Goal: Task Accomplishment & Management: Manage account settings

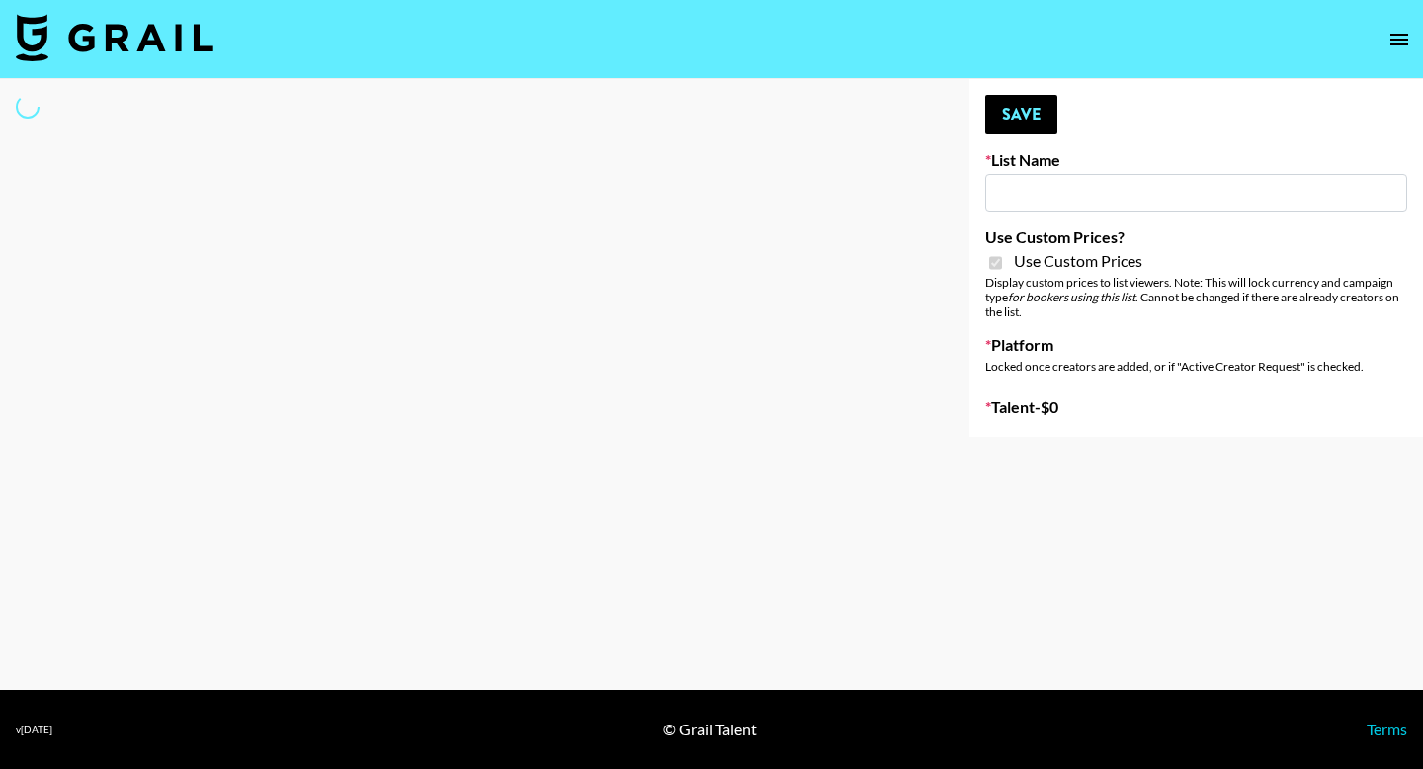
type input "Earth Cure (12th Aug)"
checkbox input "true"
select select "Brand"
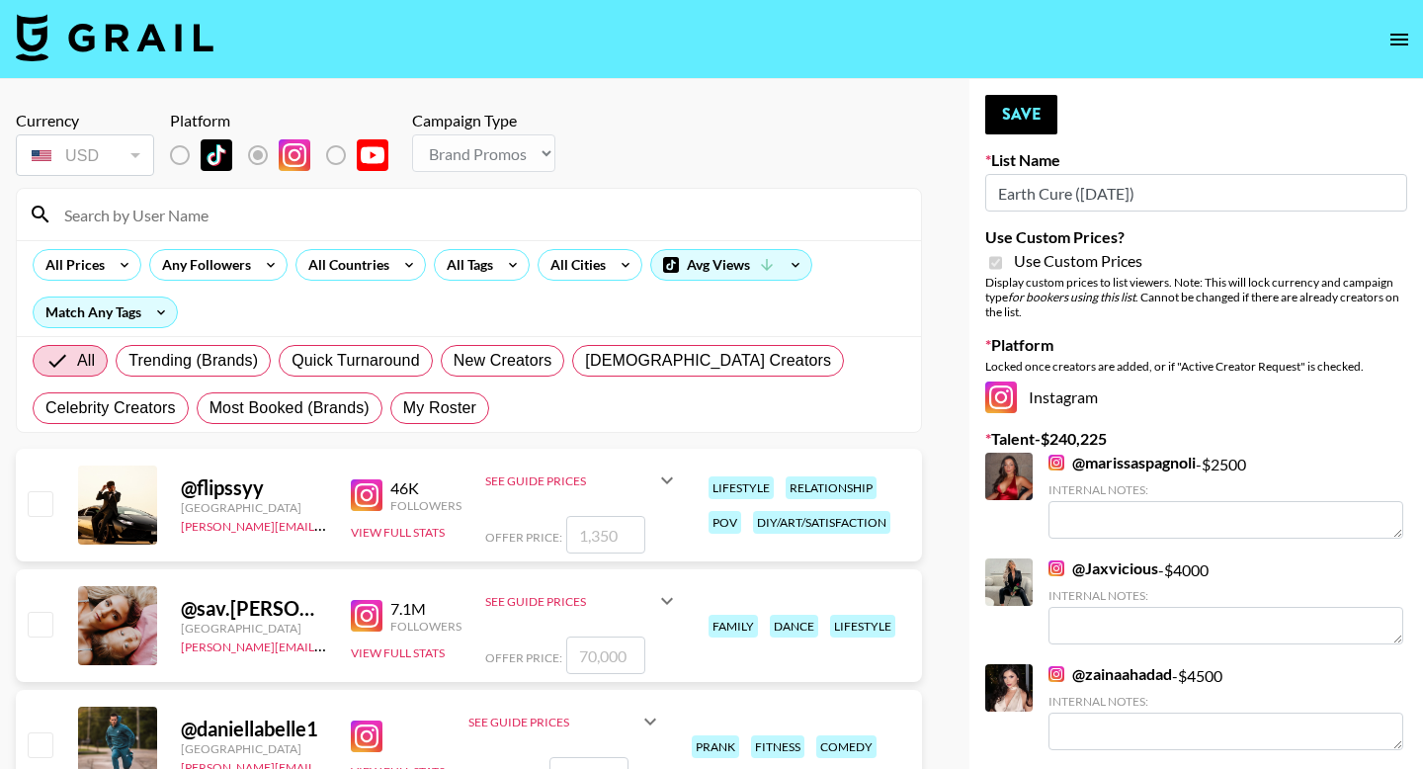
click at [487, 203] on input at bounding box center [480, 215] width 857 height 32
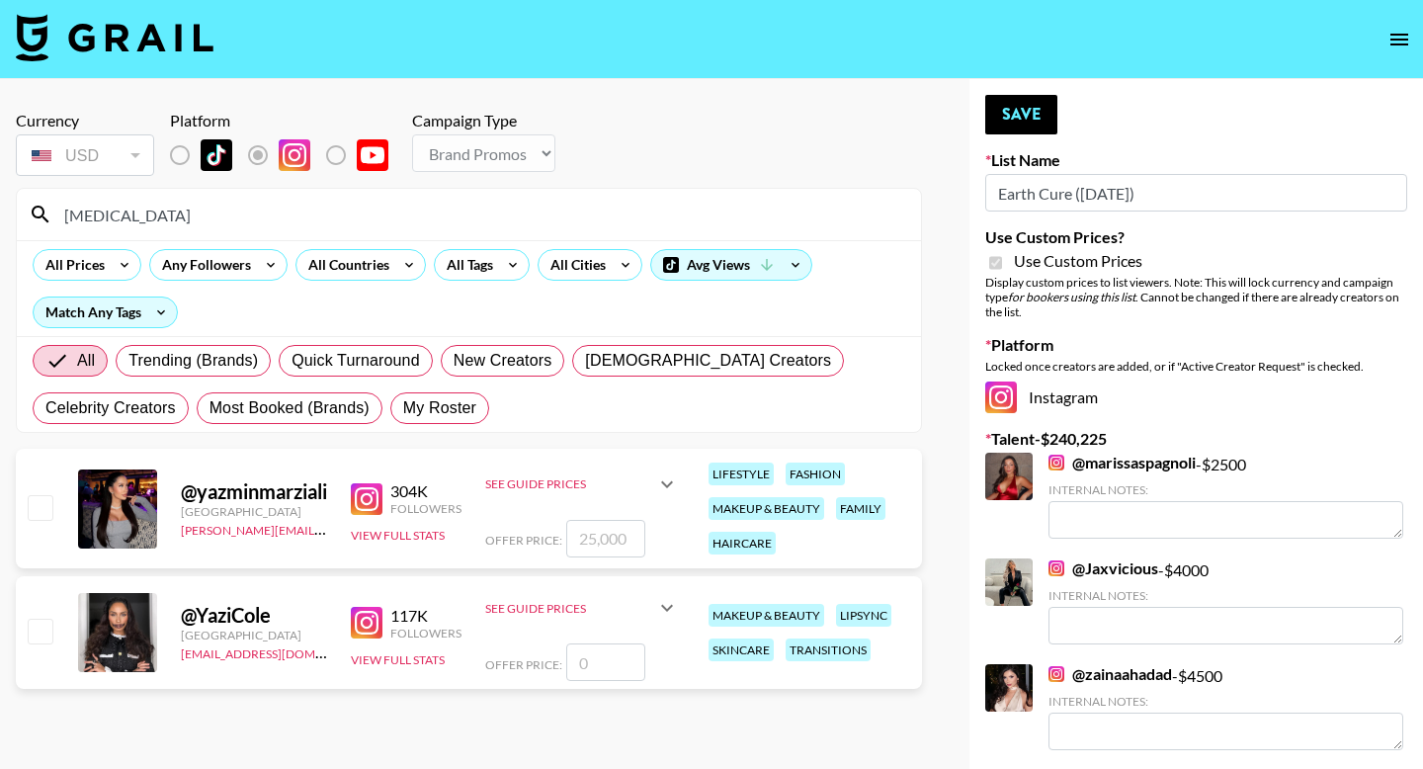
type input "yaz"
click at [47, 504] on input "checkbox" at bounding box center [40, 507] width 24 height 24
checkbox input "true"
click at [1023, 108] on button "Save" at bounding box center [1021, 115] width 72 height 40
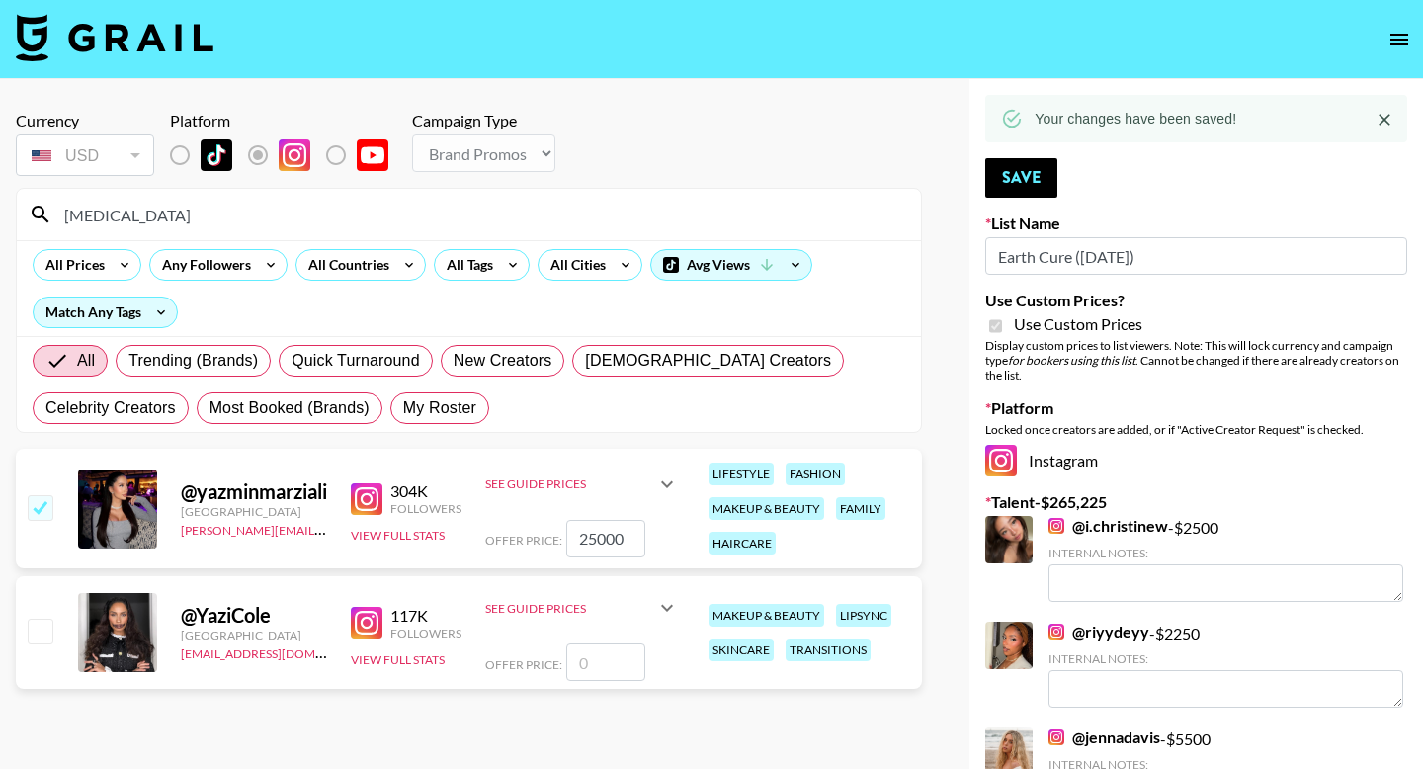
click at [626, 533] on input "25000" at bounding box center [605, 539] width 79 height 38
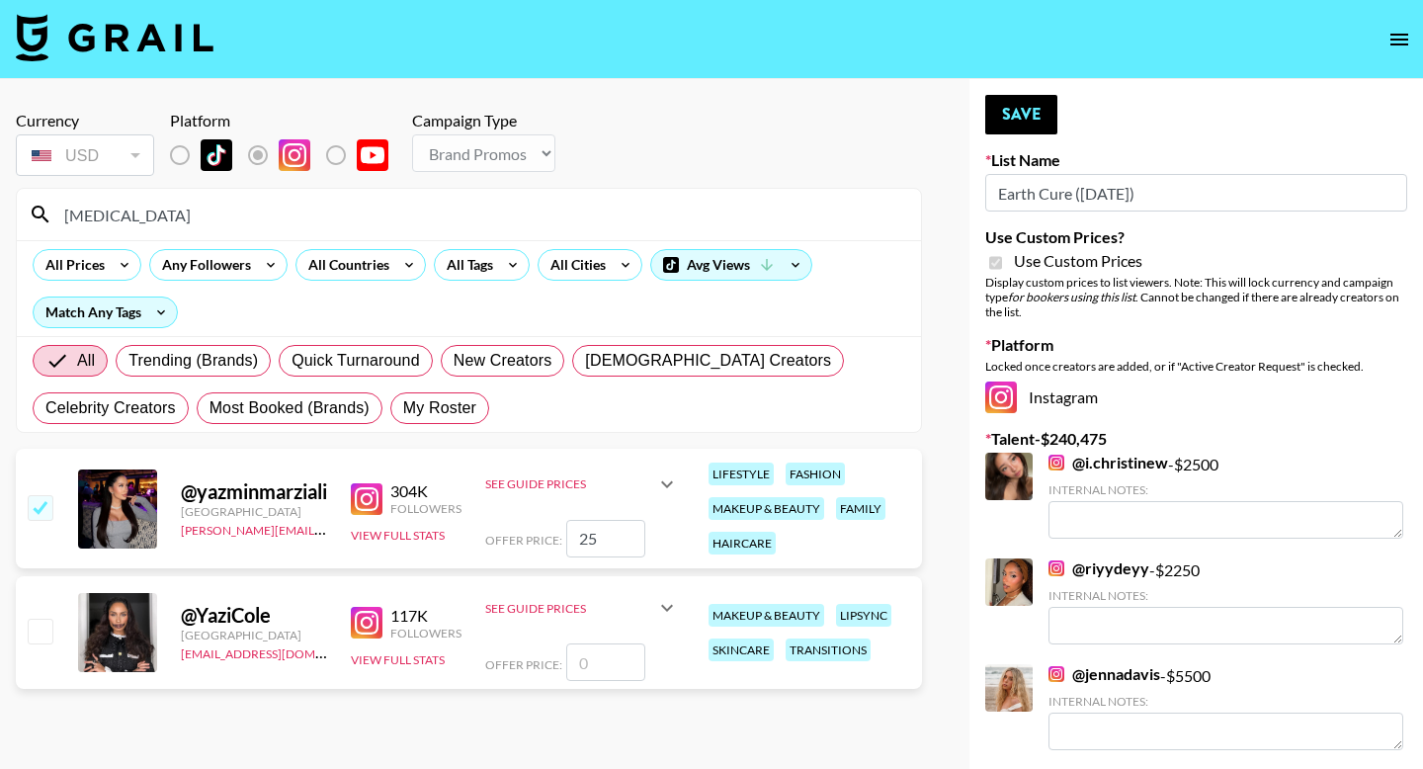
type input "2"
checkbox input "false"
checkbox input "true"
type input "5500"
click at [1033, 99] on button "Save" at bounding box center [1021, 115] width 72 height 40
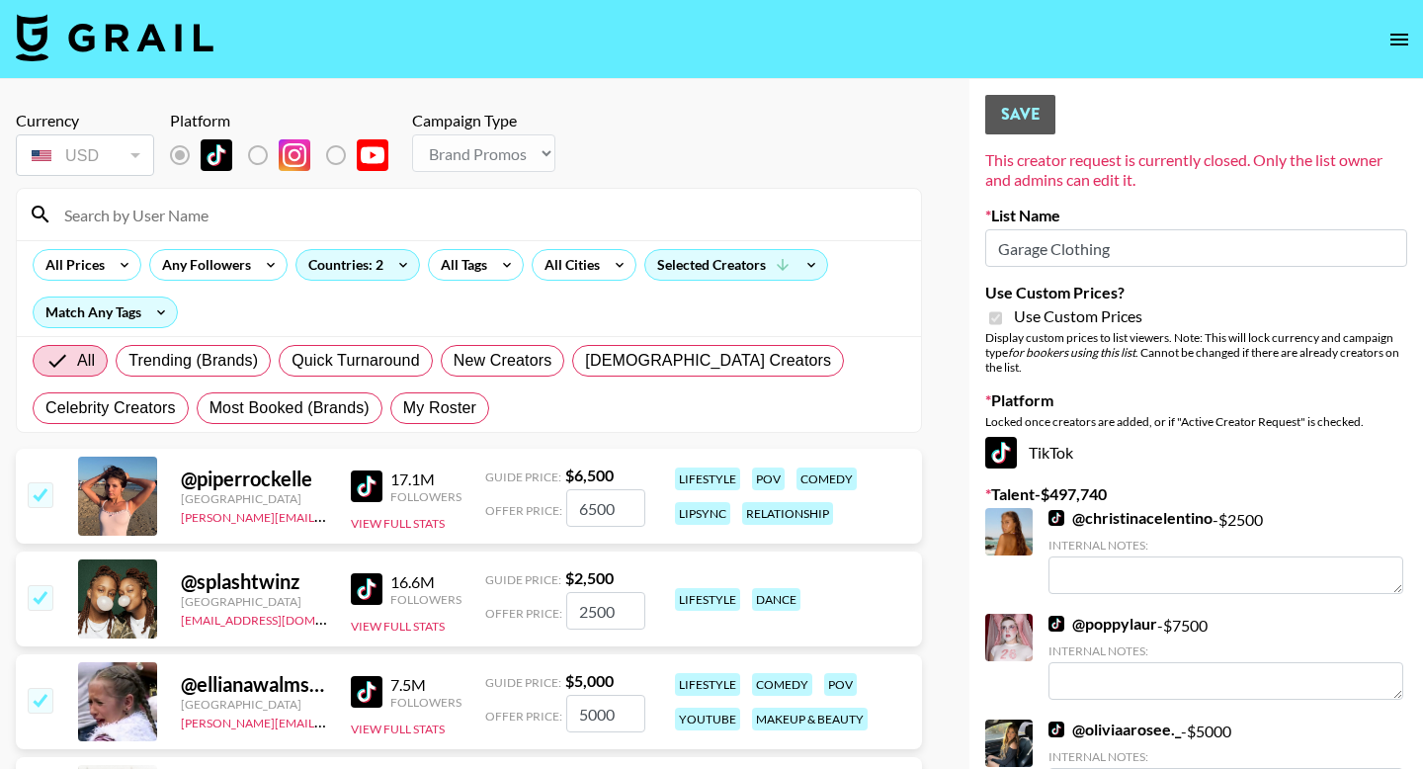
select select "Brand"
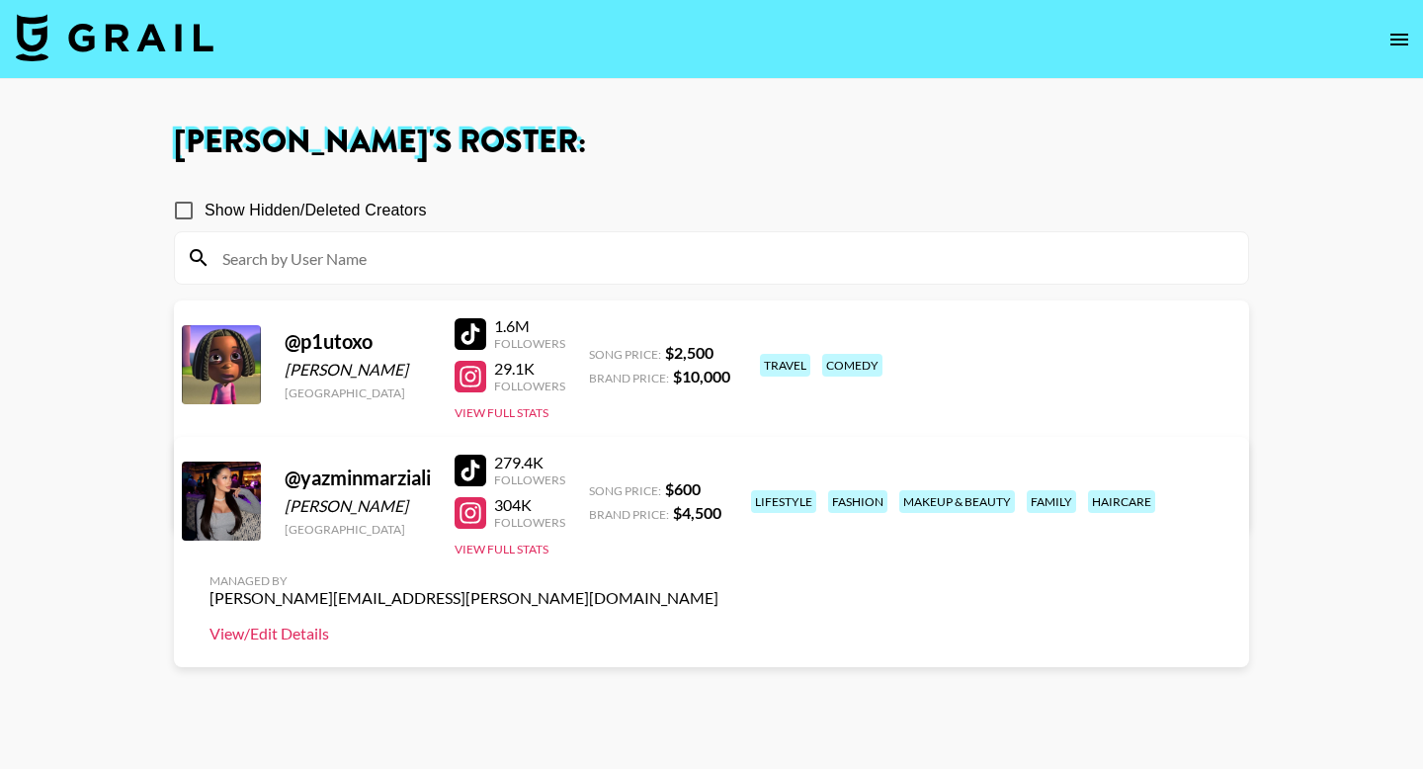
click at [718, 623] on link "View/Edit Details" at bounding box center [463, 633] width 509 height 20
click at [503, 414] on button "View Full Stats" at bounding box center [501, 412] width 94 height 15
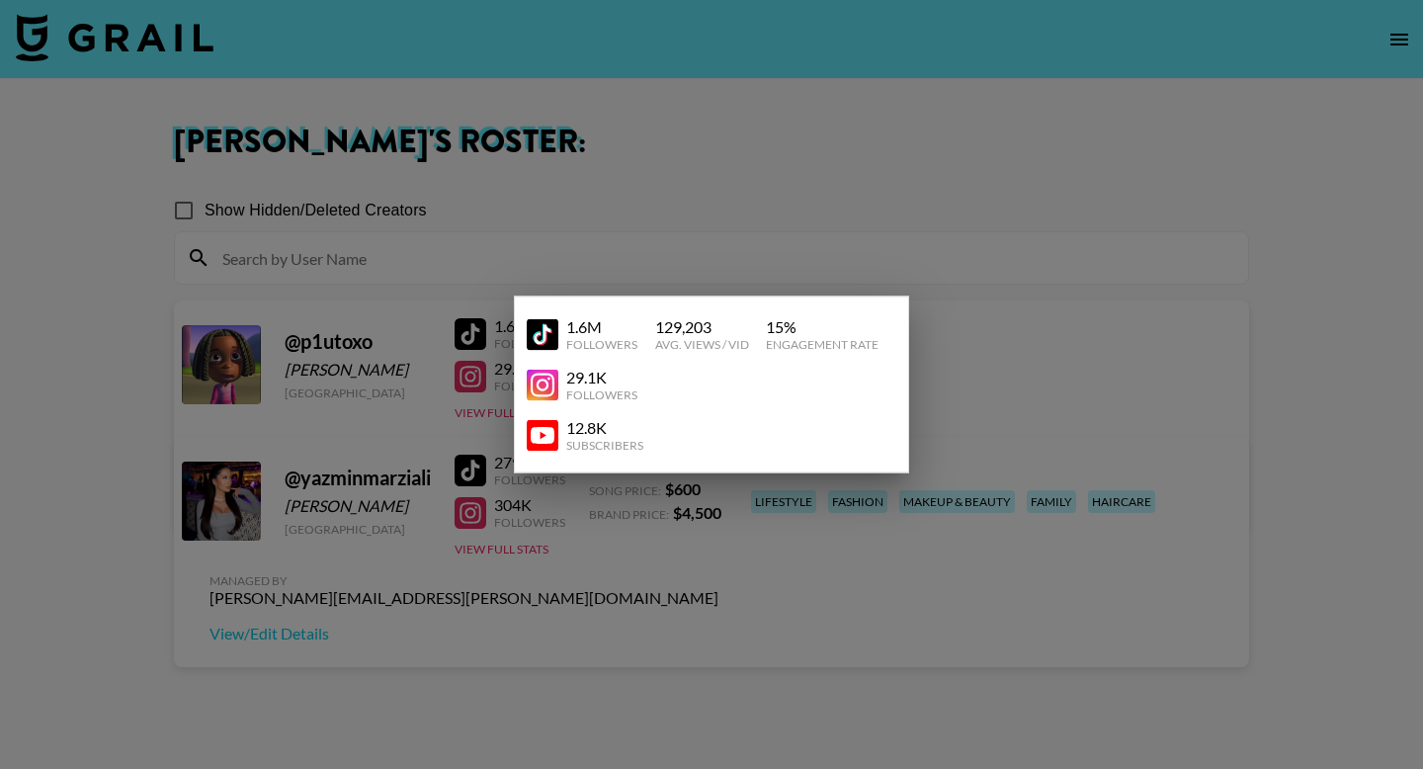
click at [555, 437] on img at bounding box center [543, 435] width 32 height 32
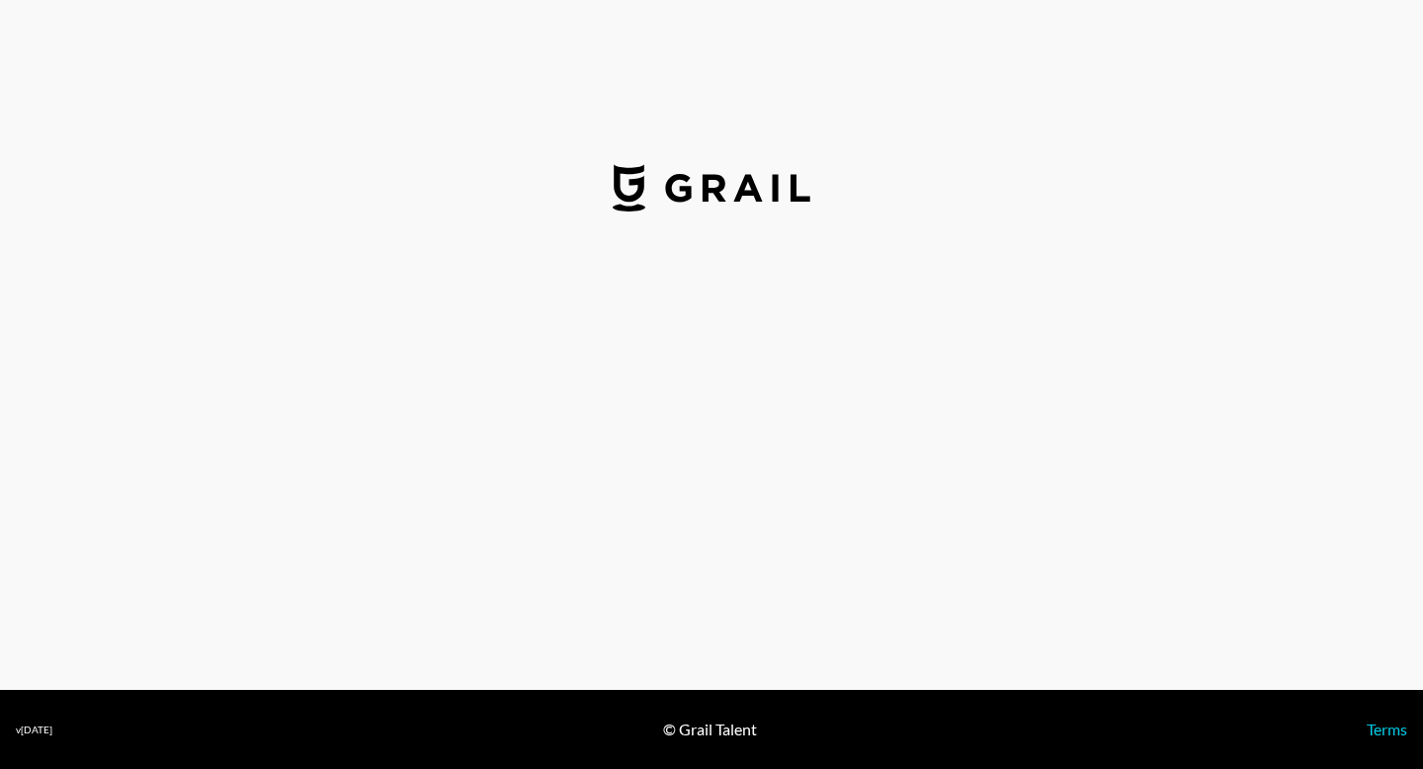
select select "USD"
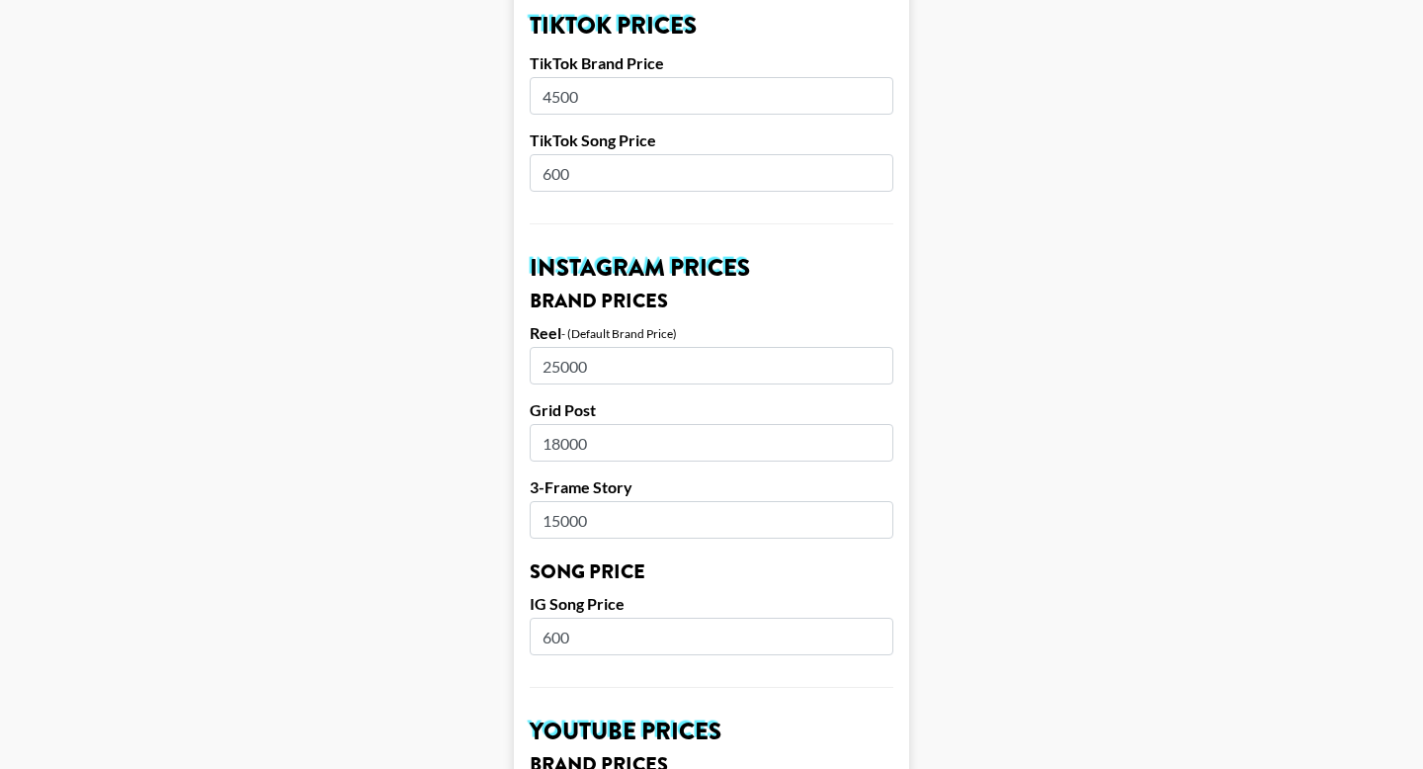
scroll to position [755, 0]
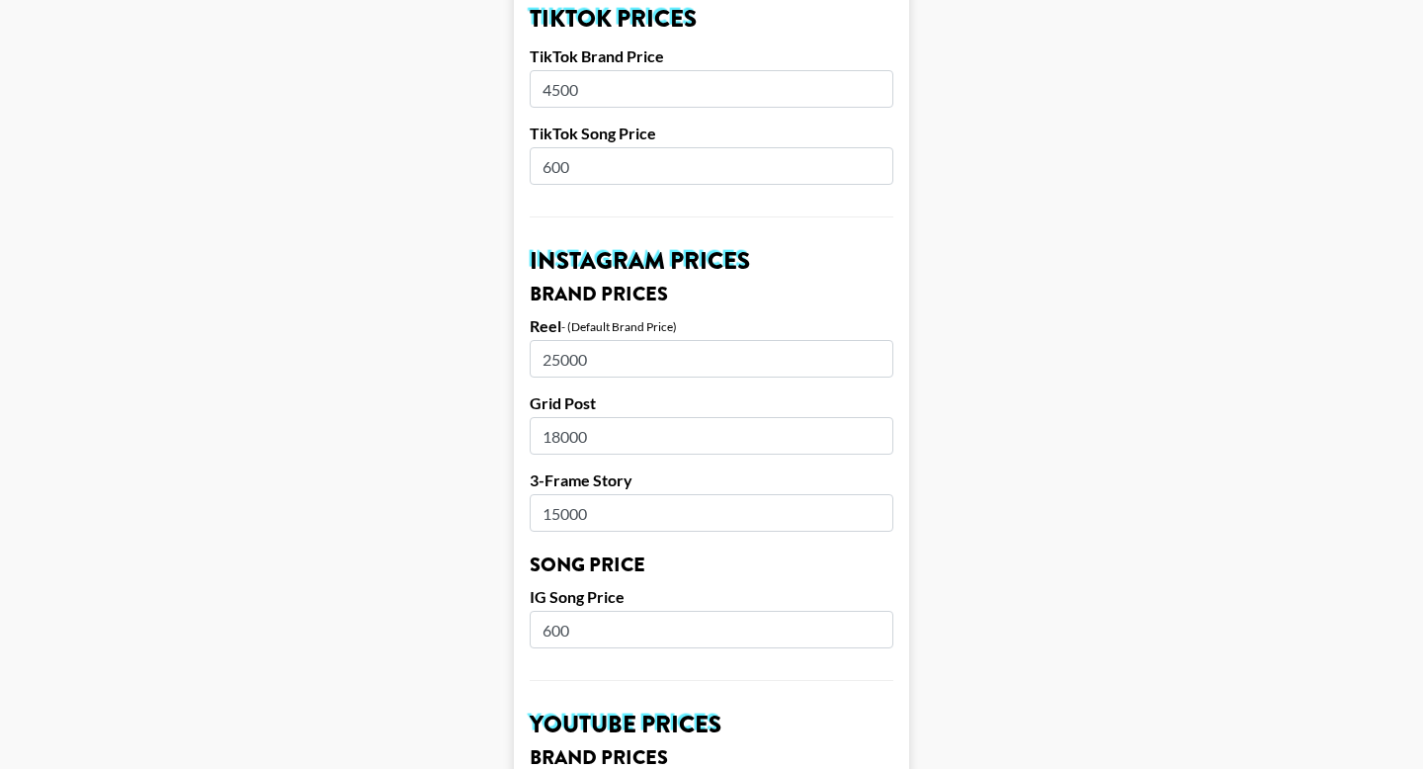
drag, startPoint x: 588, startPoint y: 331, endPoint x: 541, endPoint y: 327, distance: 46.6
click at [542, 340] on input "25000" at bounding box center [712, 359] width 364 height 38
click at [488, 328] on main "Airtable ID: rec7fzDfdBGmcMRvV Manager(s) emma.finch@grail-talent.com ​ TikTok …" at bounding box center [711, 599] width 1391 height 2487
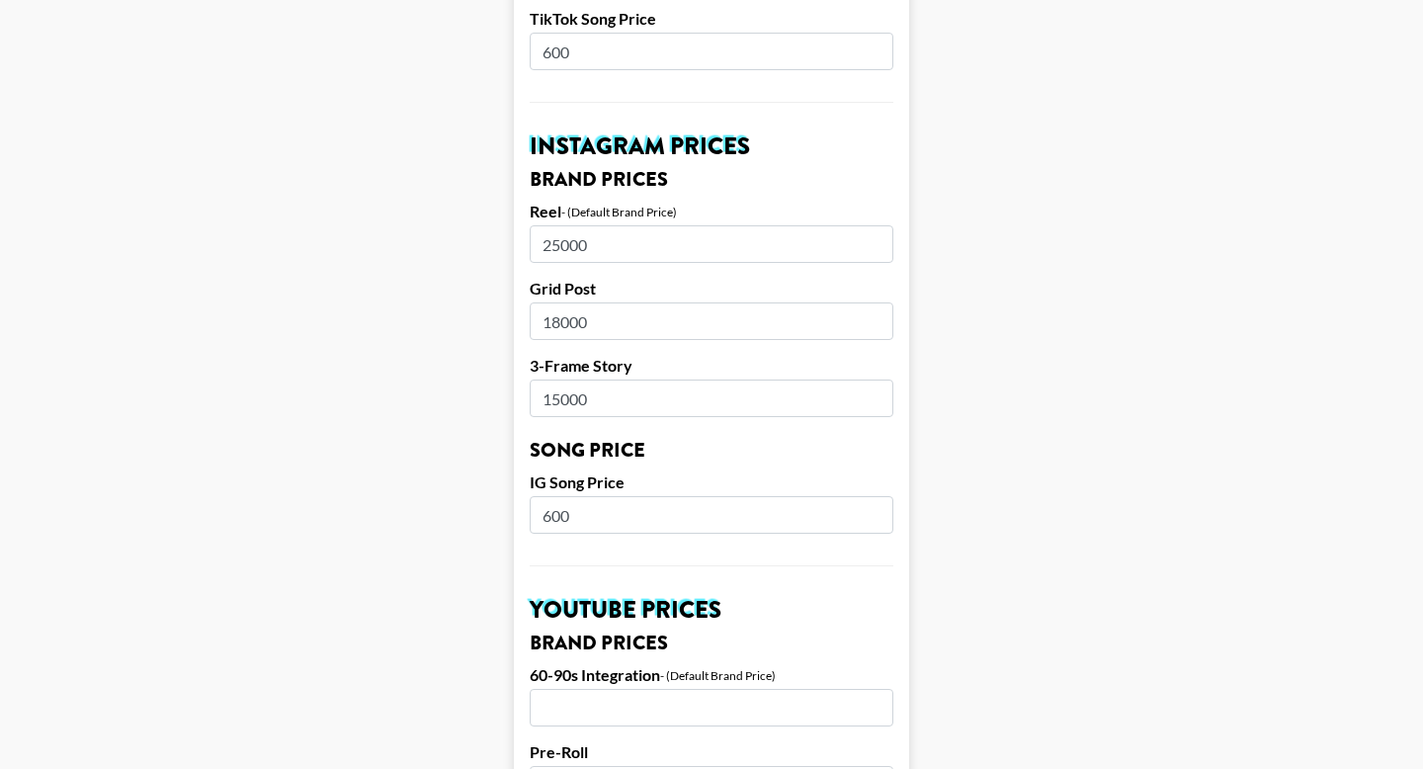
scroll to position [870, 0]
